Goal: Transaction & Acquisition: Subscribe to service/newsletter

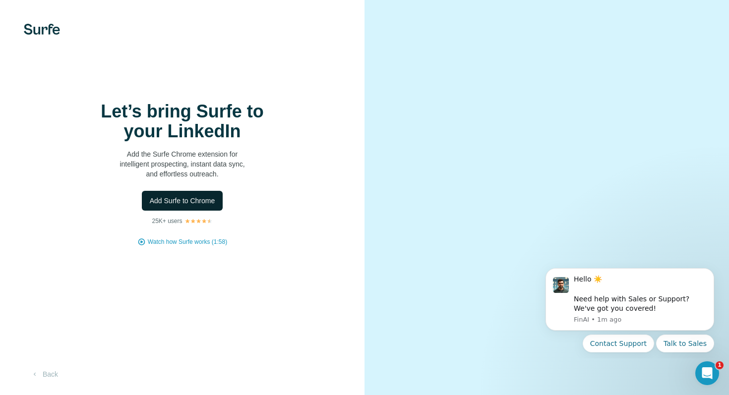
click at [182, 197] on span "Add Surfe to Chrome" at bounding box center [182, 201] width 65 height 10
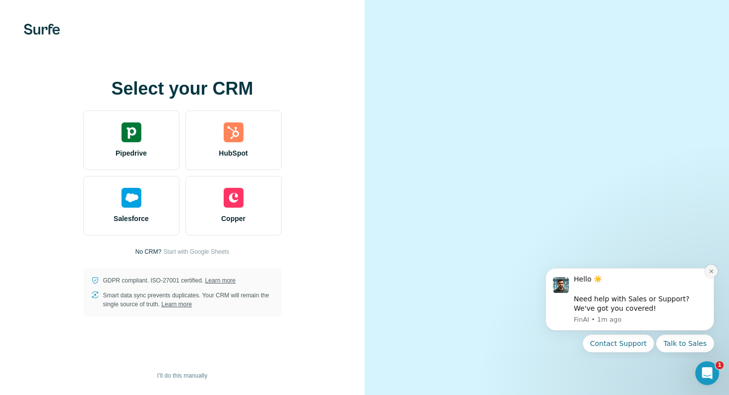
click at [713, 273] on icon "Dismiss notification" at bounding box center [711, 271] width 5 height 5
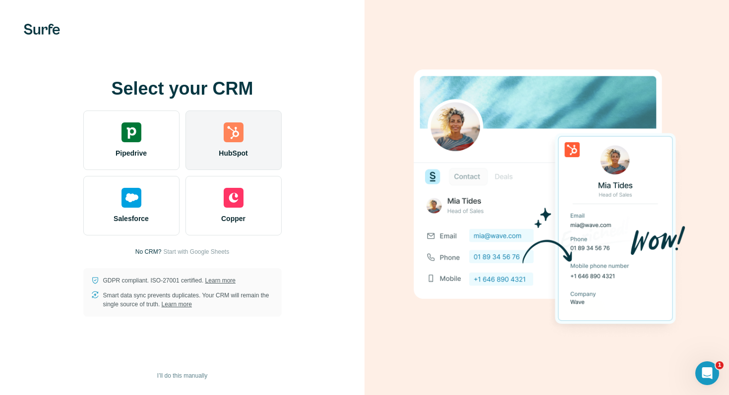
click at [233, 132] on img at bounding box center [234, 132] width 20 height 20
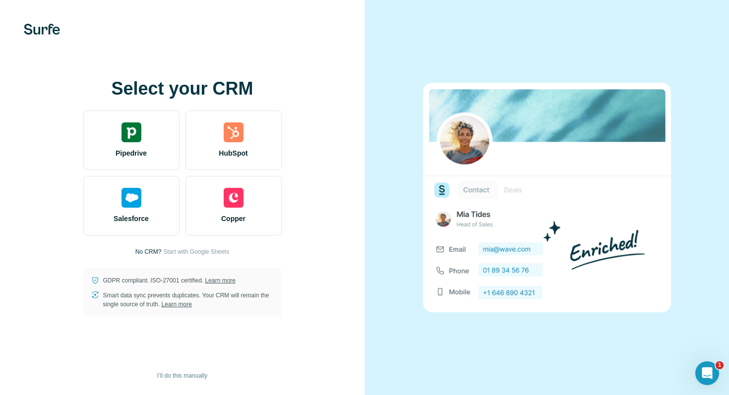
click at [677, 39] on div at bounding box center [547, 197] width 365 height 395
